Goal: Transaction & Acquisition: Purchase product/service

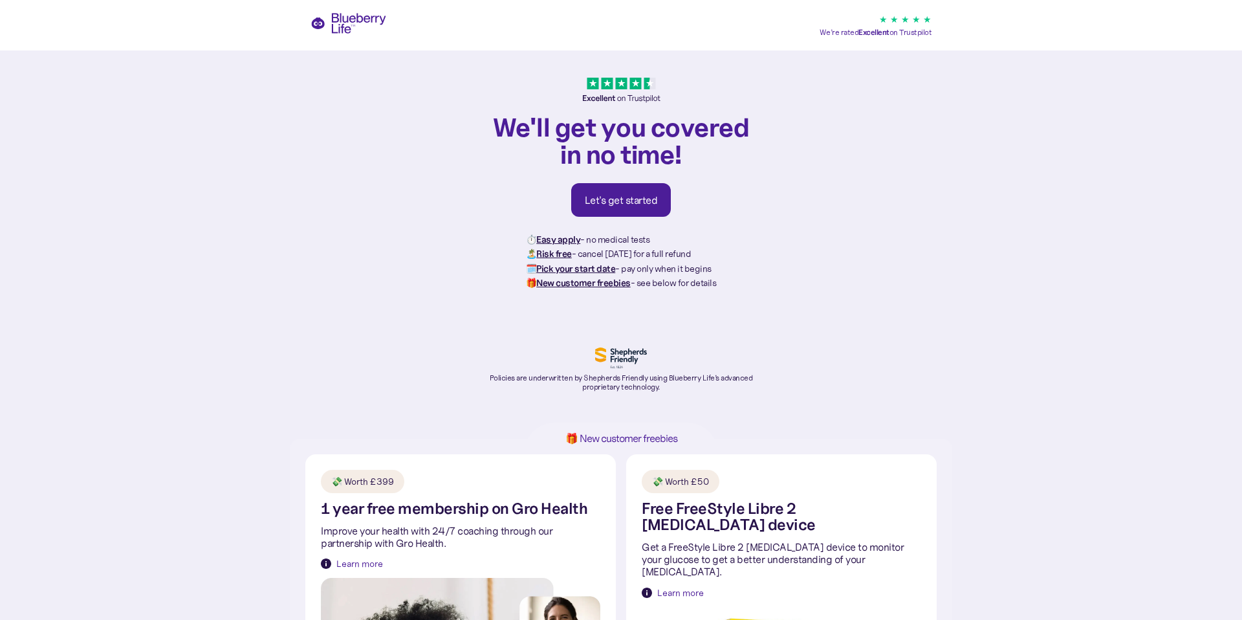
click at [652, 208] on link "Let's get started" at bounding box center [621, 200] width 100 height 34
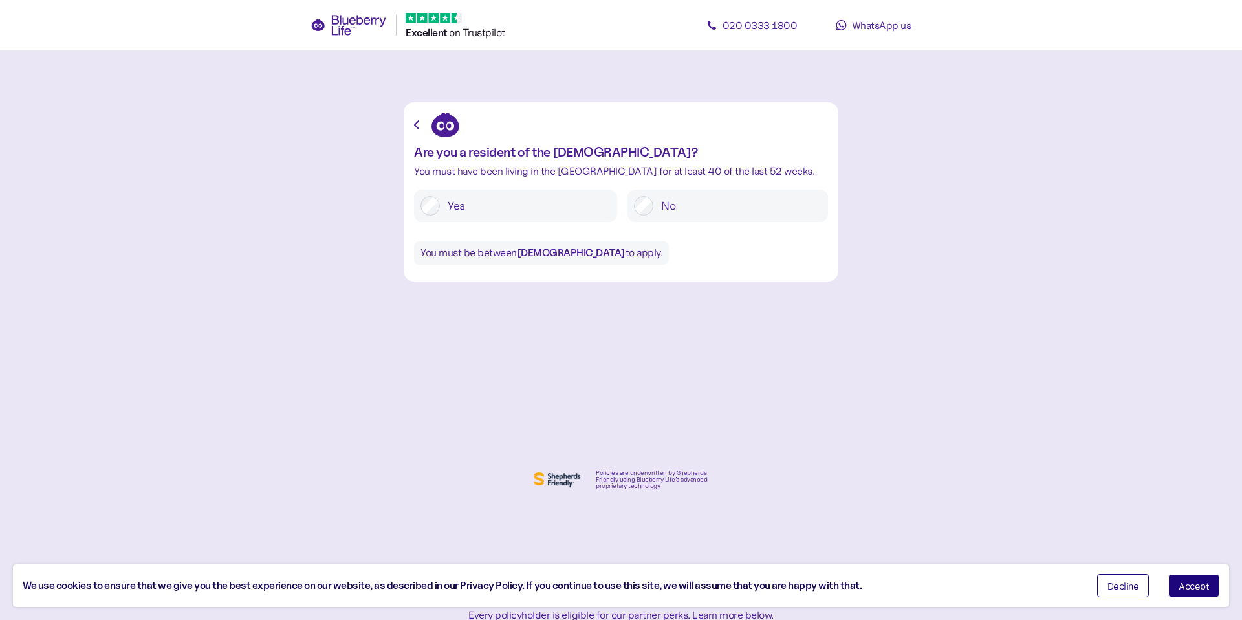
click at [563, 215] on div "Yes" at bounding box center [515, 206] width 203 height 32
click at [444, 206] on label "Yes" at bounding box center [525, 205] width 171 height 19
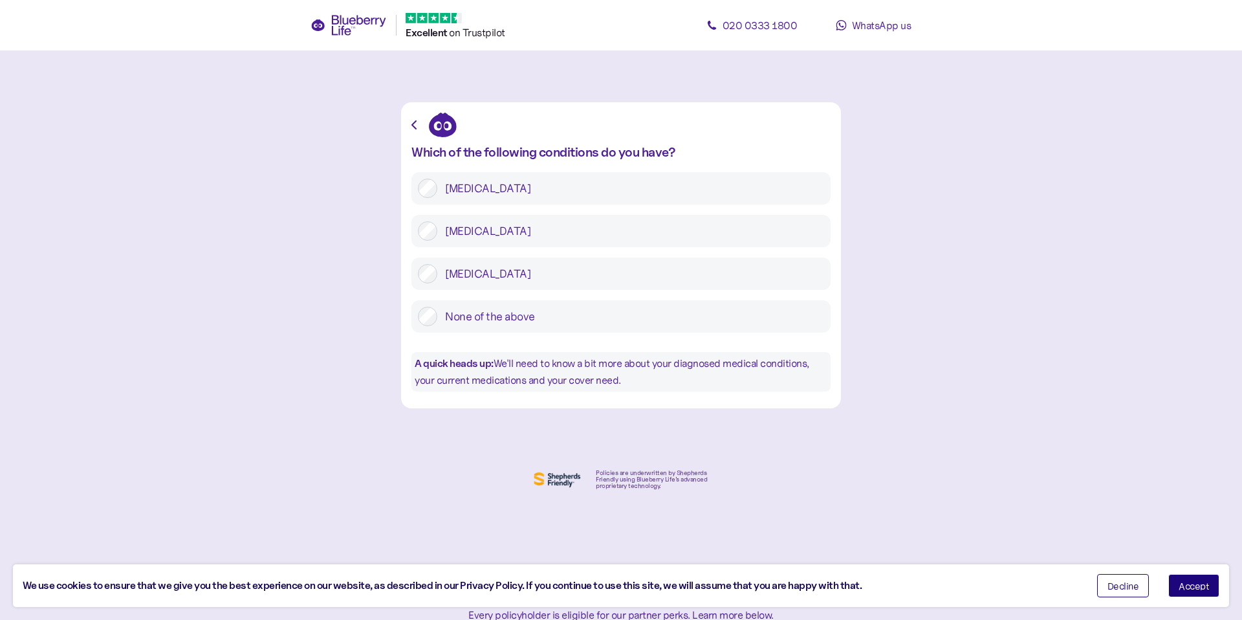
click at [492, 238] on label "[MEDICAL_DATA]" at bounding box center [630, 230] width 387 height 19
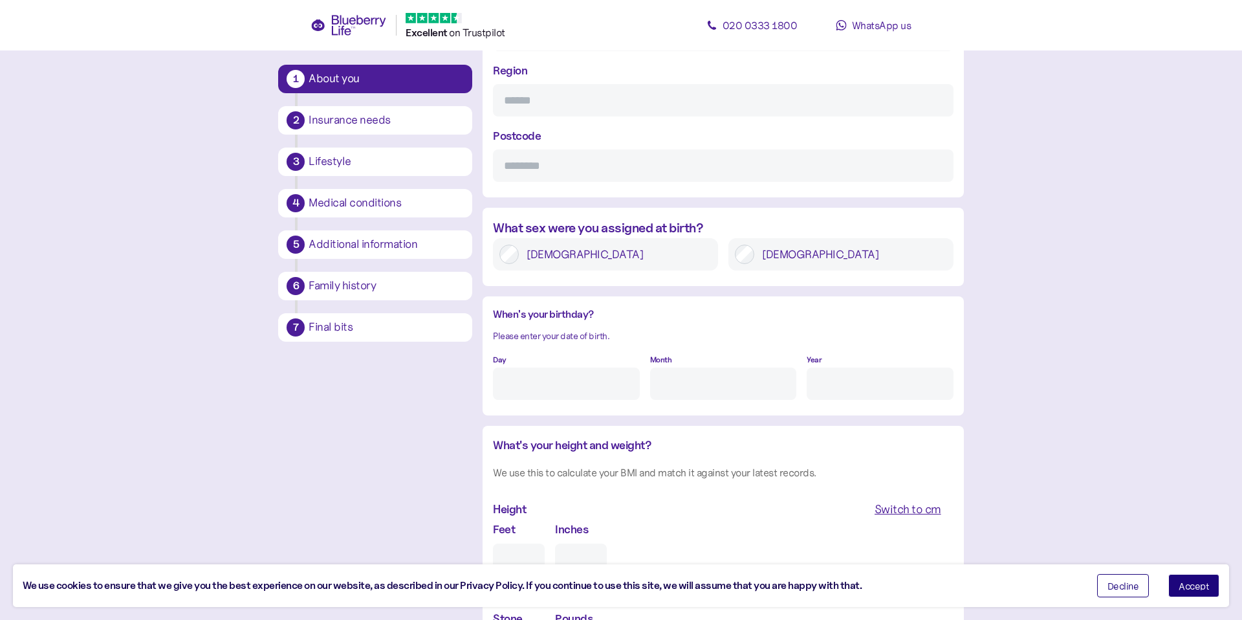
scroll to position [965, 0]
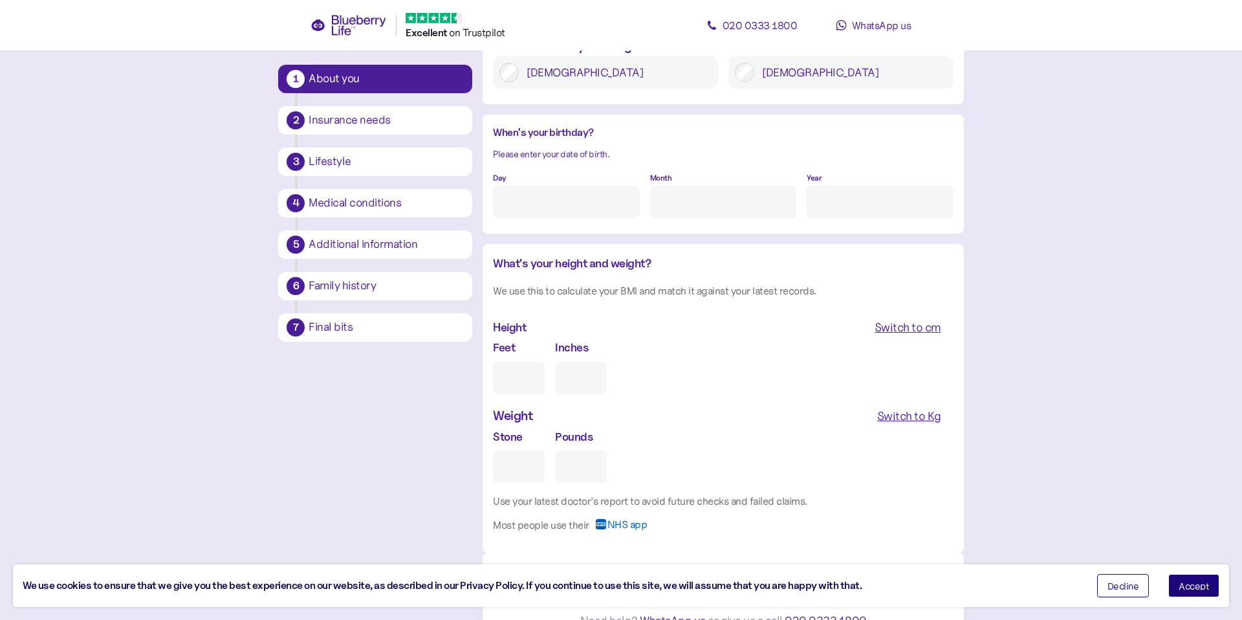
click at [408, 159] on div "Lifestyle" at bounding box center [386, 162] width 155 height 12
click at [323, 157] on div "Lifestyle" at bounding box center [386, 162] width 155 height 12
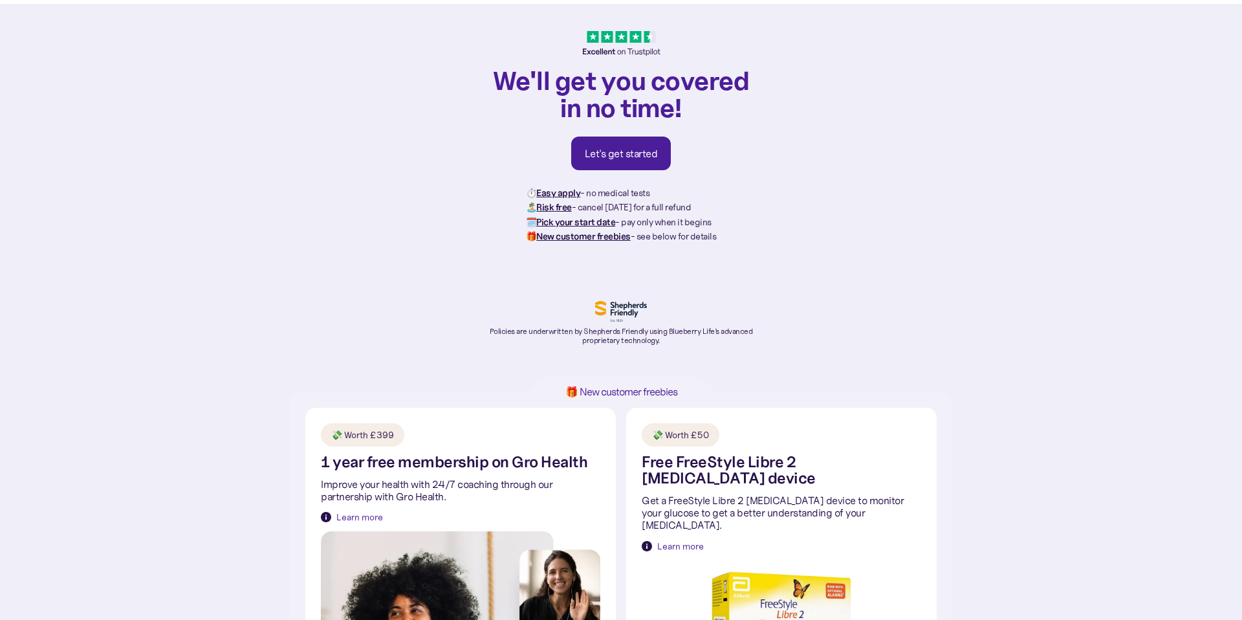
scroll to position [113, 0]
